Goal: Task Accomplishment & Management: Use online tool/utility

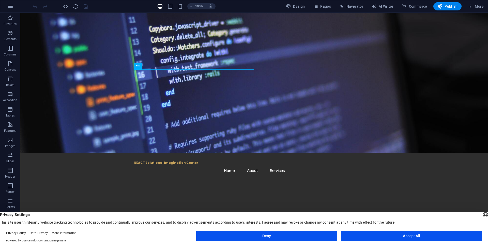
click at [266, 236] on button "Deny" at bounding box center [266, 236] width 141 height 10
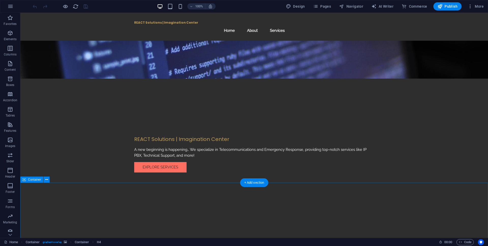
scroll to position [78, 0]
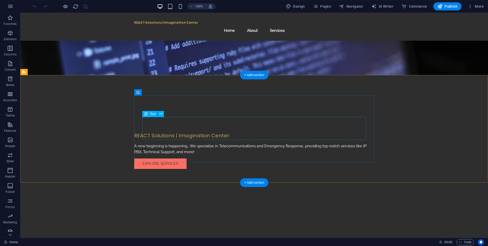
click at [163, 113] on button at bounding box center [161, 114] width 6 height 6
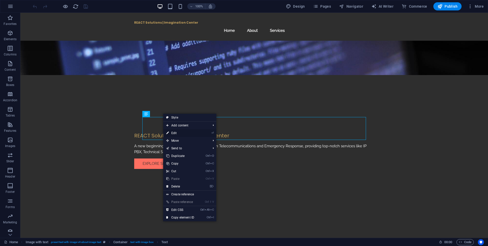
drag, startPoint x: 173, startPoint y: 131, endPoint x: 63, endPoint y: 119, distance: 111.1
click at [173, 131] on link "⏎ Edit" at bounding box center [180, 133] width 34 height 8
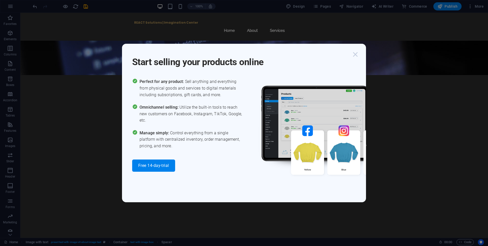
click at [357, 55] on icon "button" at bounding box center [355, 54] width 9 height 9
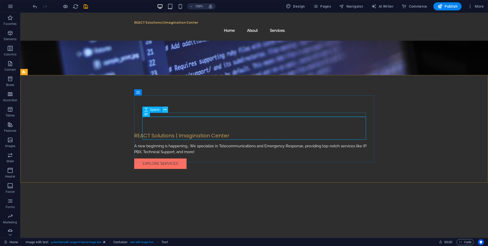
click at [165, 109] on icon at bounding box center [165, 109] width 3 height 5
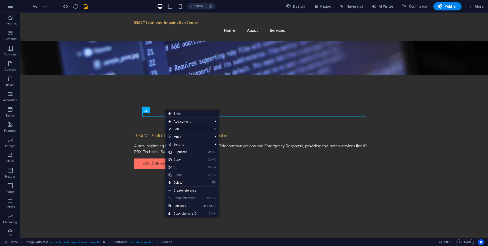
click at [179, 129] on link "⏎ Edit" at bounding box center [183, 129] width 34 height 8
select select "px"
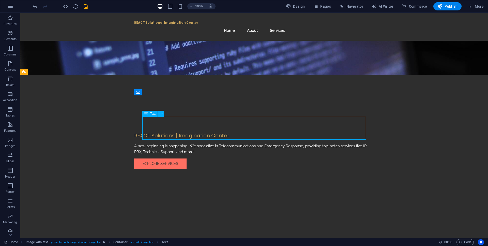
drag, startPoint x: 308, startPoint y: 125, endPoint x: 314, endPoint y: 126, distance: 5.8
click at [161, 113] on icon at bounding box center [161, 113] width 3 height 5
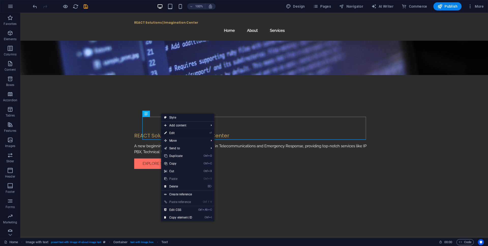
drag, startPoint x: 171, startPoint y: 131, endPoint x: 62, endPoint y: 119, distance: 110.2
click at [171, 131] on link "⏎ Edit" at bounding box center [178, 133] width 34 height 8
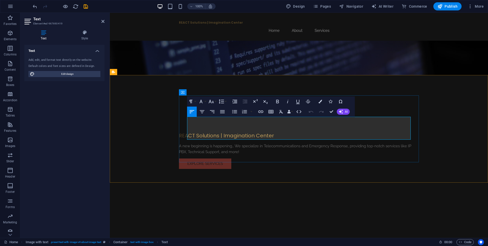
drag, startPoint x: 353, startPoint y: 126, endPoint x: 366, endPoint y: 126, distance: 12.5
drag, startPoint x: 409, startPoint y: 101, endPoint x: 499, endPoint y: 102, distance: 90.3
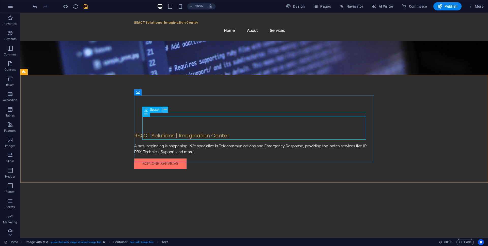
click at [165, 109] on icon at bounding box center [165, 109] width 3 height 5
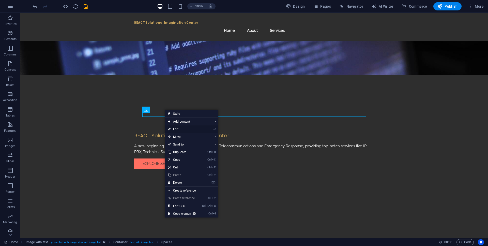
drag, startPoint x: 178, startPoint y: 128, endPoint x: 68, endPoint y: 115, distance: 111.1
click at [178, 128] on link "⏎ Edit" at bounding box center [182, 129] width 34 height 8
select select "px"
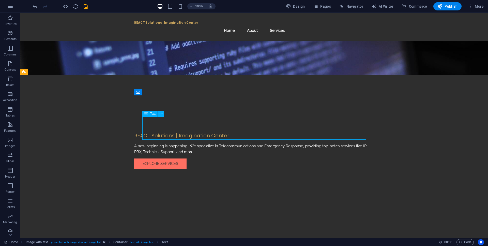
click at [161, 112] on icon at bounding box center [161, 113] width 3 height 5
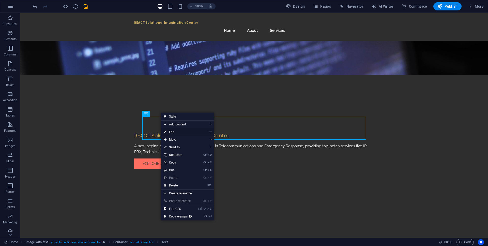
click at [174, 132] on link "⏎ Edit" at bounding box center [178, 132] width 34 height 8
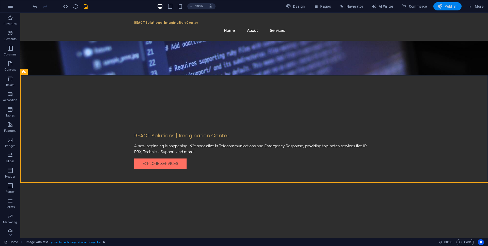
click at [450, 6] on span "Publish" at bounding box center [448, 6] width 20 height 5
checkbox input "false"
